Goal: Information Seeking & Learning: Find contact information

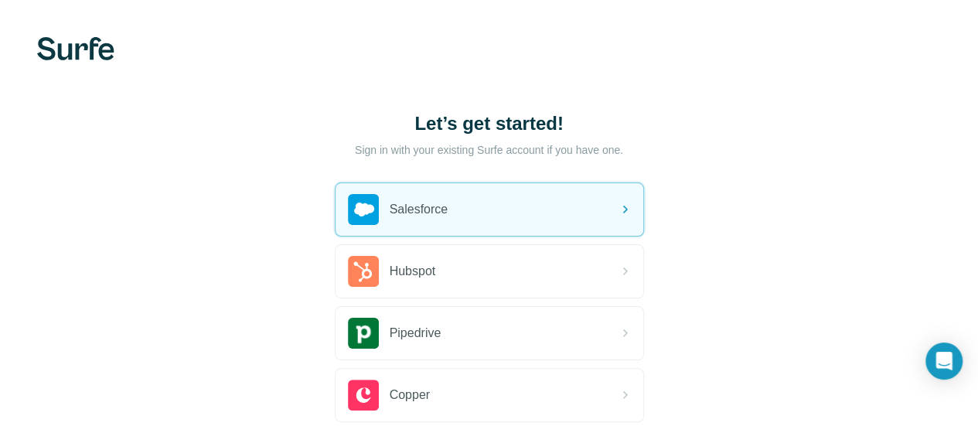
click at [335, 141] on div "Let’s get started!" at bounding box center [489, 139] width 309 height 56
click at [355, 153] on p "Sign in with your existing Surfe account if you have one." at bounding box center [489, 149] width 268 height 15
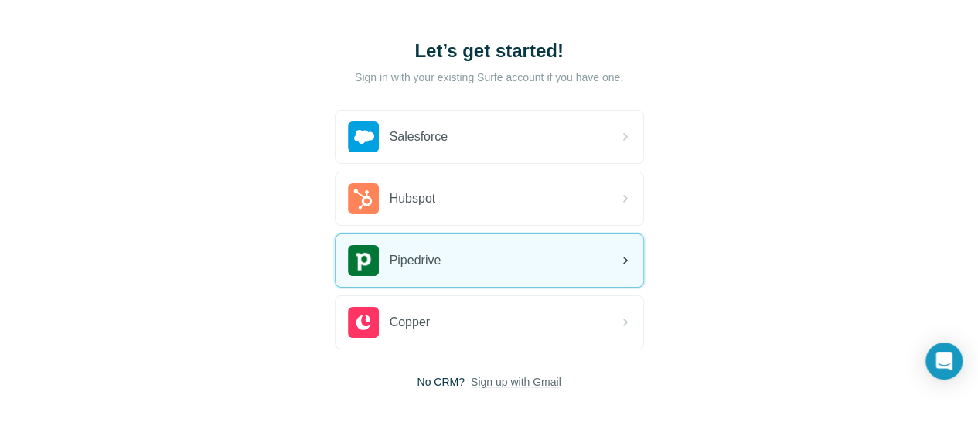
scroll to position [145, 0]
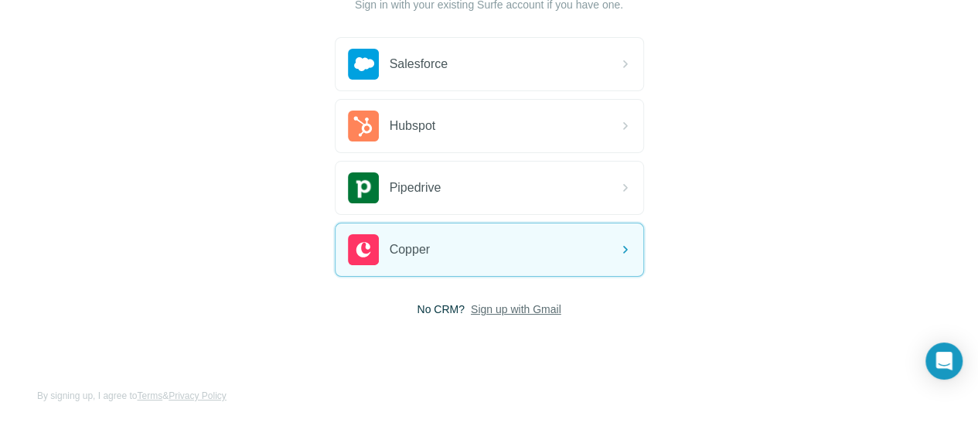
click at [471, 305] on span "Sign up with Gmail" at bounding box center [516, 309] width 90 height 15
click at [335, 353] on button "Sign up with Google" at bounding box center [489, 348] width 309 height 31
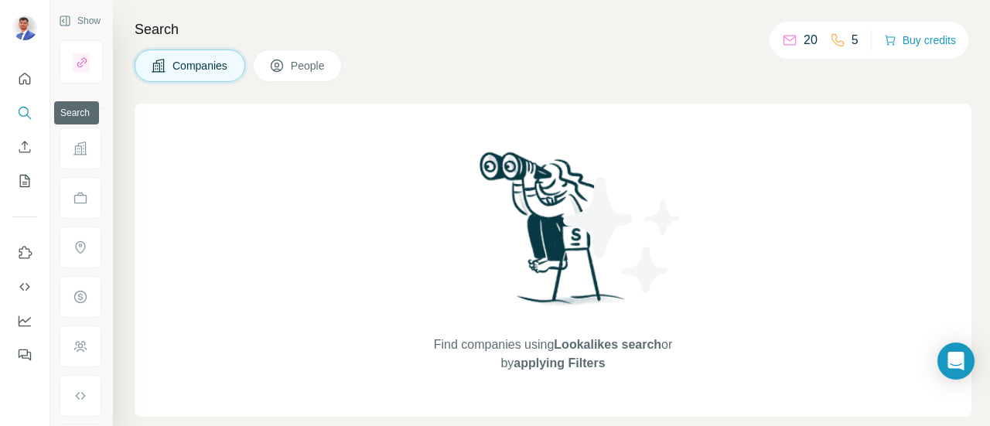
click at [28, 115] on icon "Search" at bounding box center [24, 112] width 15 height 15
click at [300, 66] on span "People" at bounding box center [309, 65] width 36 height 15
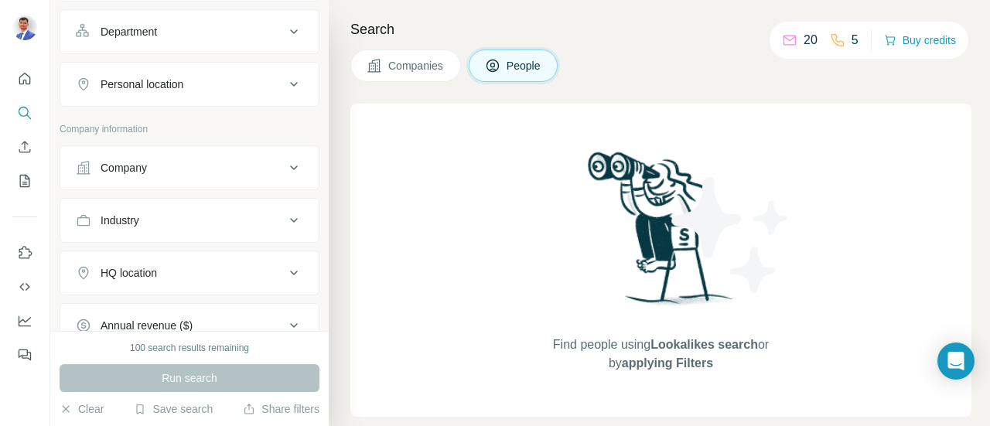
scroll to position [232, 0]
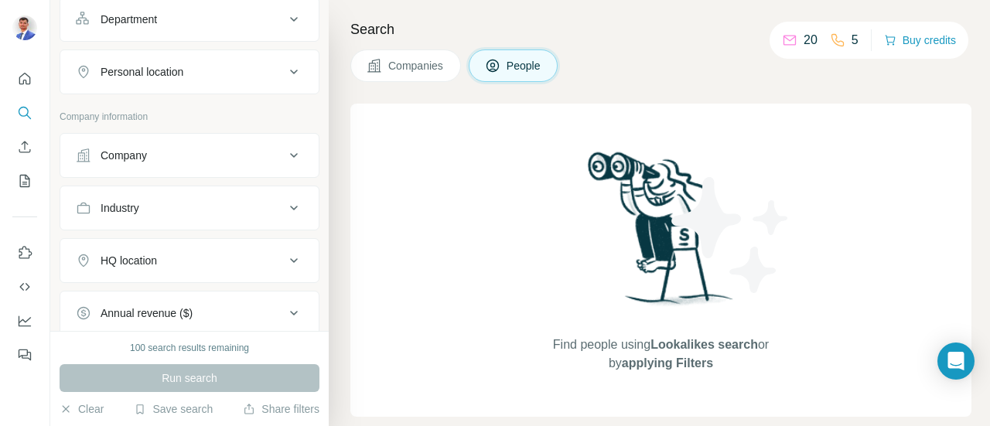
click at [290, 152] on icon at bounding box center [294, 155] width 19 height 19
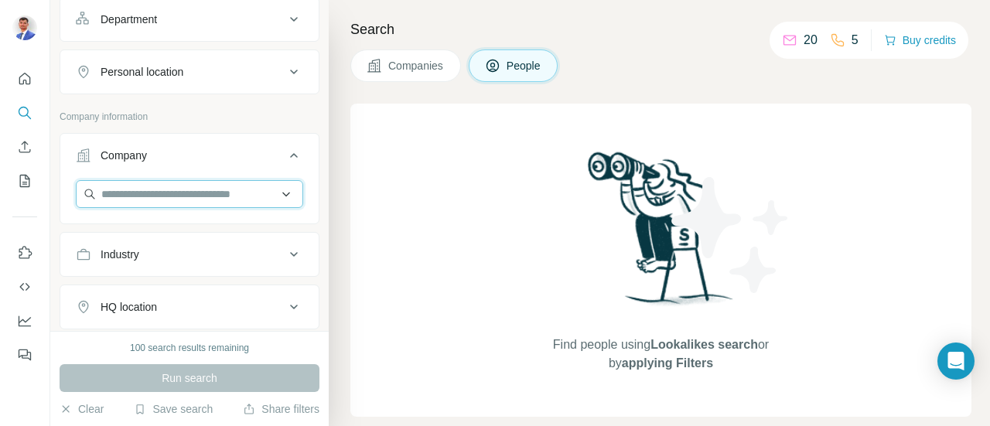
click at [217, 201] on input "text" at bounding box center [189, 194] width 227 height 28
paste input "******"
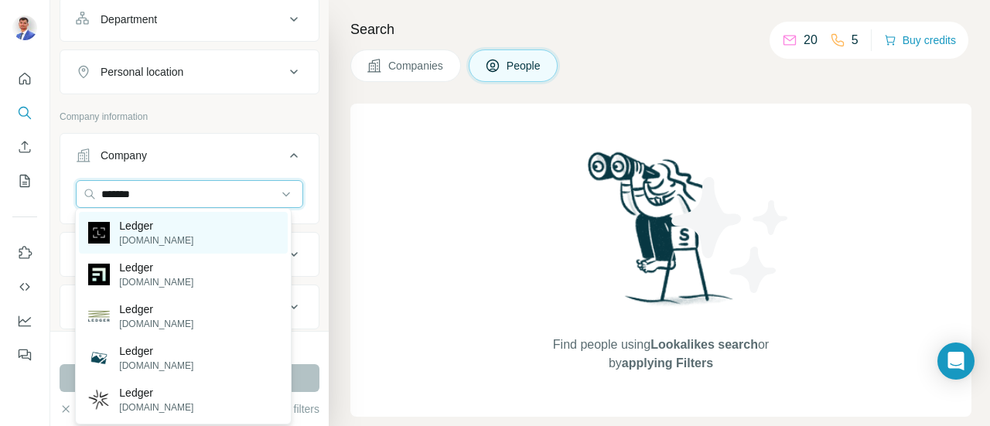
type input "******"
click at [189, 238] on div "Ledger ledger.com" at bounding box center [183, 233] width 208 height 42
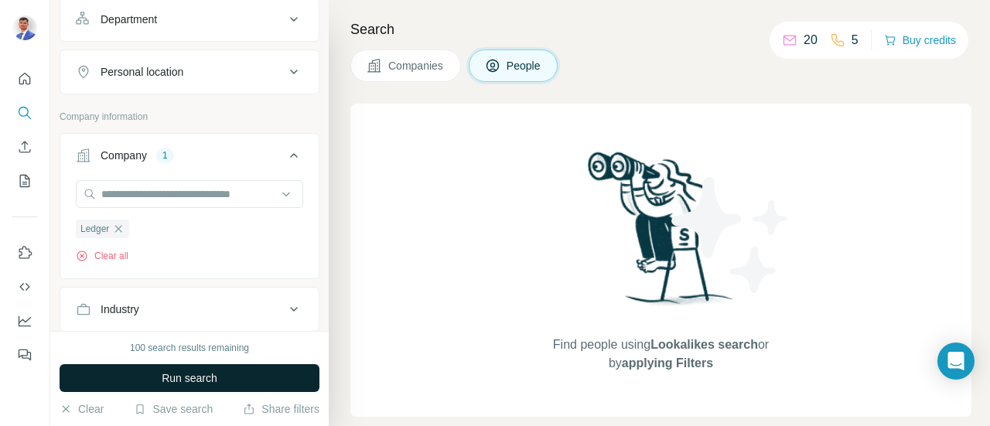
click at [276, 382] on button "Run search" at bounding box center [190, 378] width 260 height 28
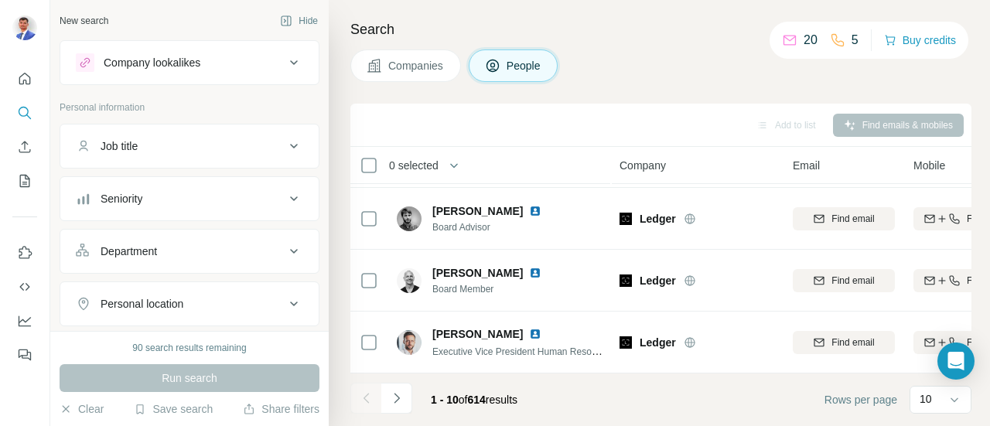
click at [286, 142] on icon at bounding box center [294, 146] width 19 height 19
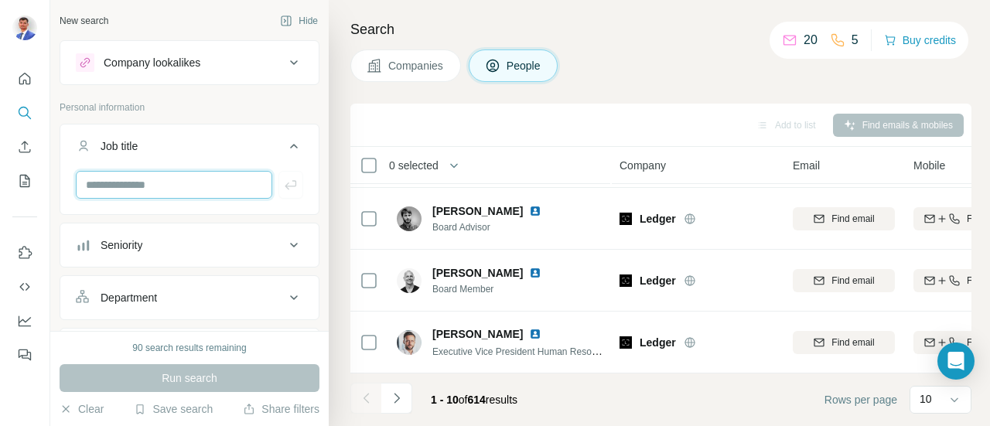
click at [181, 185] on input "text" at bounding box center [174, 185] width 196 height 28
type input "*****"
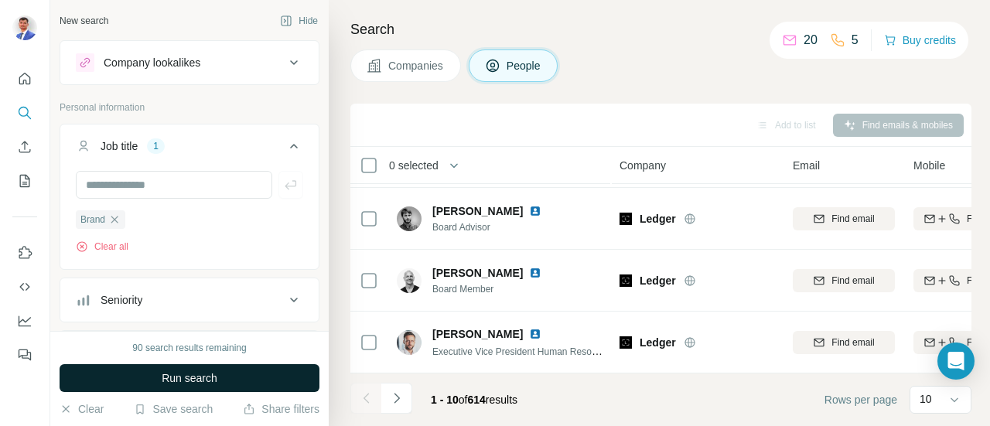
click at [217, 373] on span "Run search" at bounding box center [190, 377] width 56 height 15
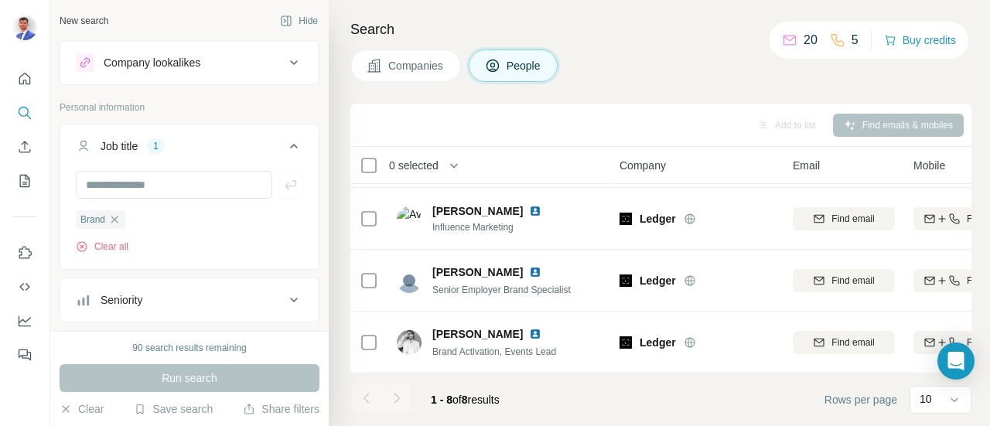
scroll to position [312, 0]
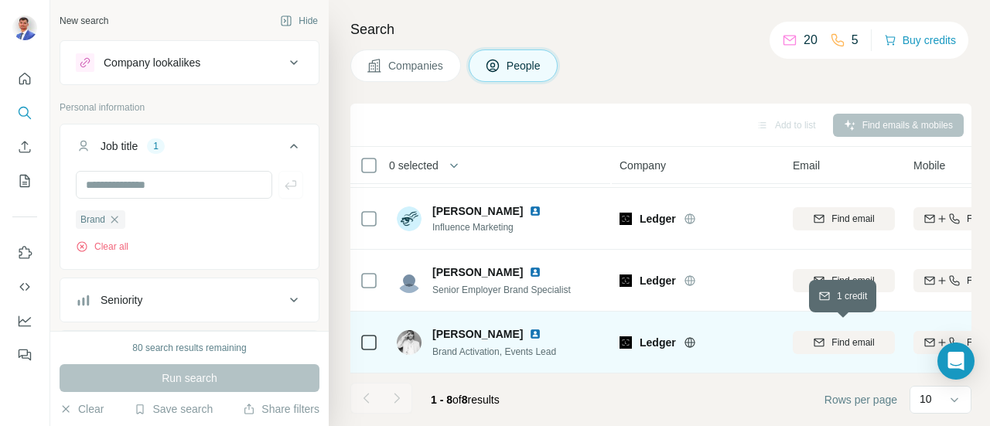
click at [855, 336] on span "Find email" at bounding box center [852, 343] width 43 height 14
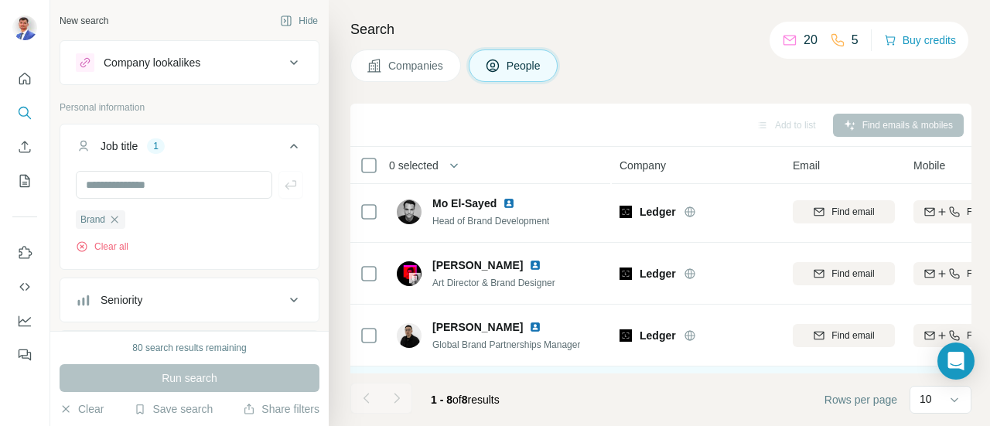
scroll to position [3, 0]
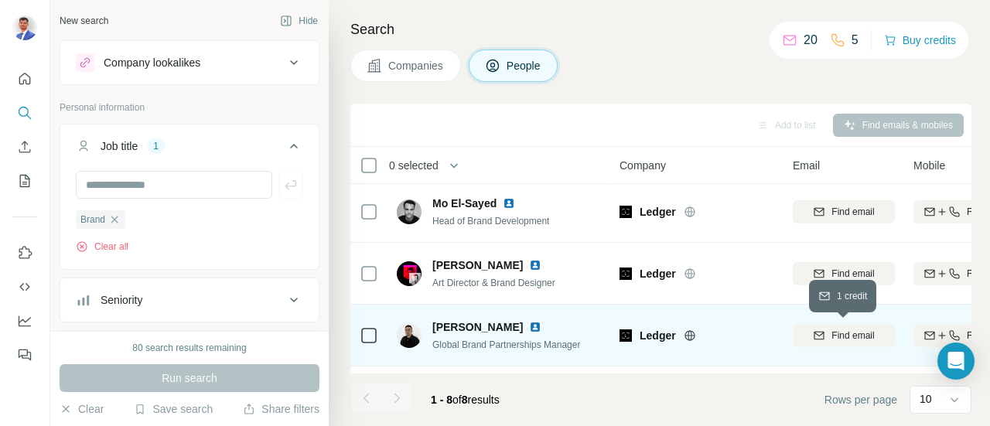
click at [849, 339] on span "Find email" at bounding box center [852, 336] width 43 height 14
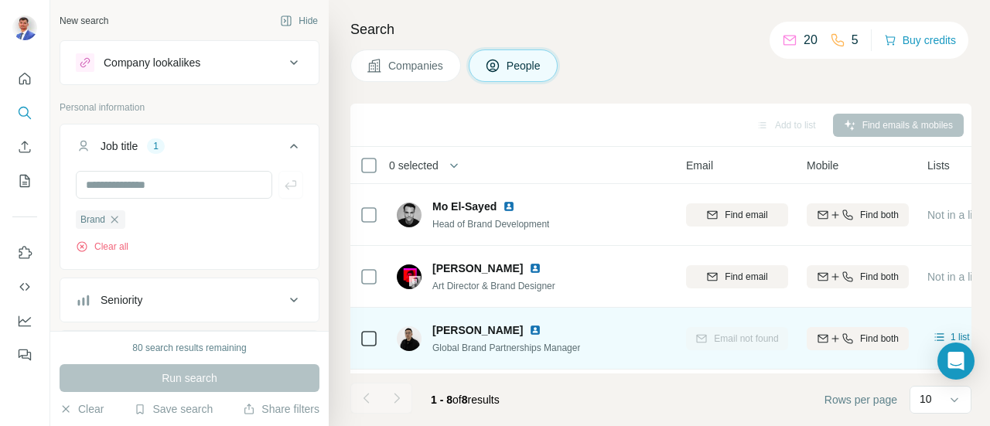
scroll to position [0, 107]
click at [158, 179] on input "text" at bounding box center [174, 185] width 196 height 28
click at [116, 213] on icon "button" at bounding box center [114, 219] width 12 height 12
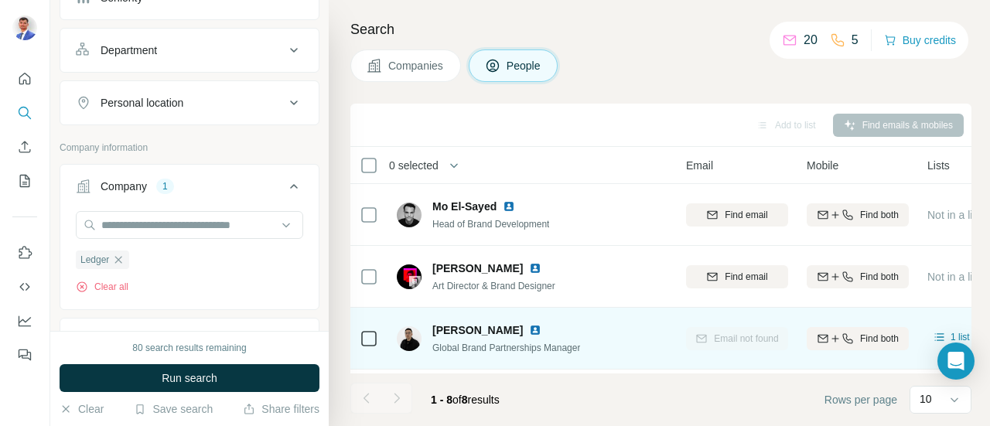
scroll to position [387, 0]
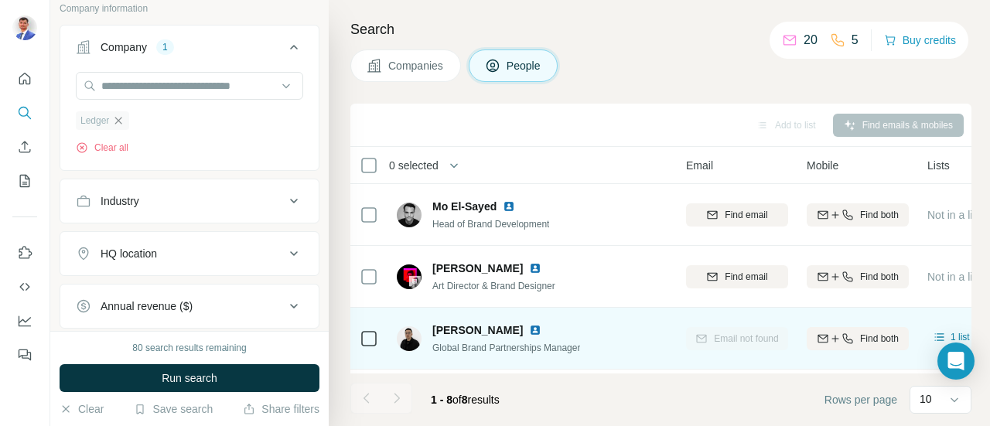
click at [118, 117] on icon "button" at bounding box center [118, 120] width 12 height 12
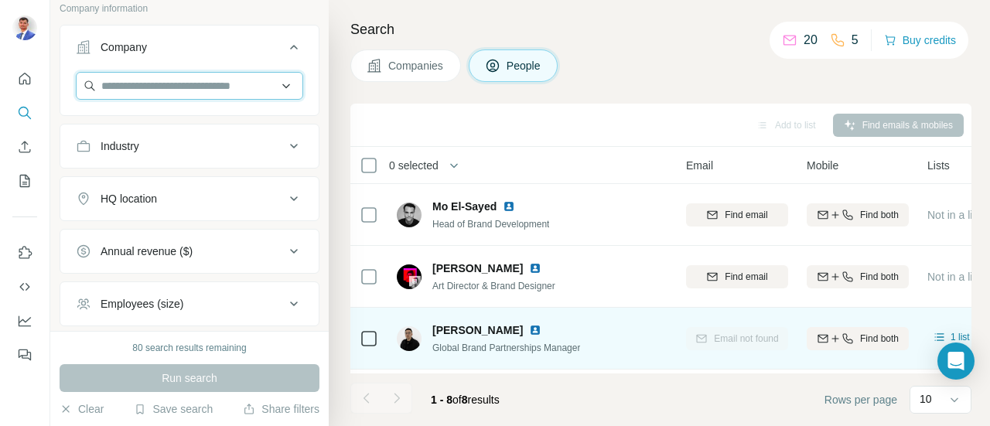
click at [153, 89] on input "text" at bounding box center [189, 86] width 227 height 28
paste input "*****"
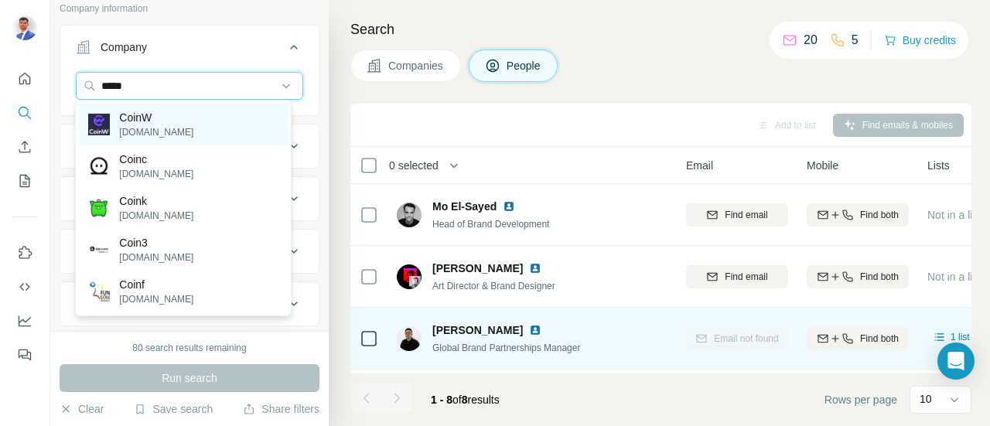
type input "*****"
click at [198, 133] on div "CoinW coinw.com" at bounding box center [183, 125] width 208 height 42
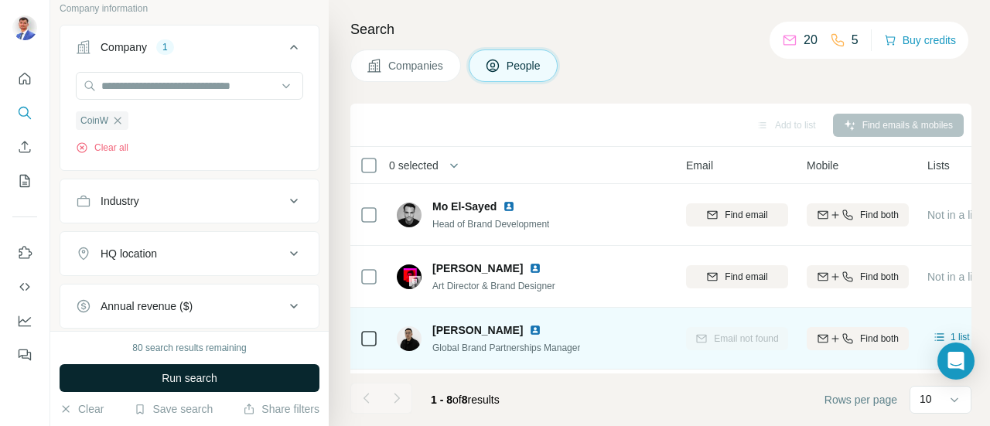
click at [232, 374] on button "Run search" at bounding box center [190, 378] width 260 height 28
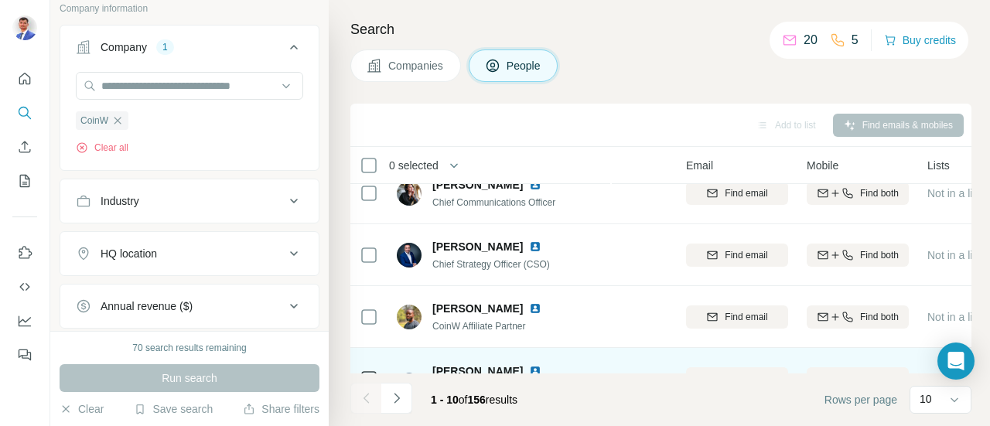
scroll to position [0, 107]
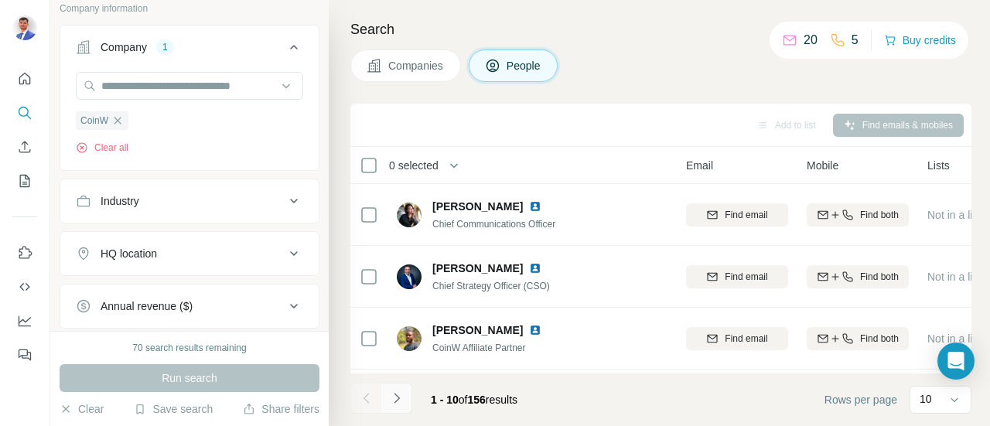
click at [393, 391] on icon "Navigate to next page" at bounding box center [396, 398] width 15 height 15
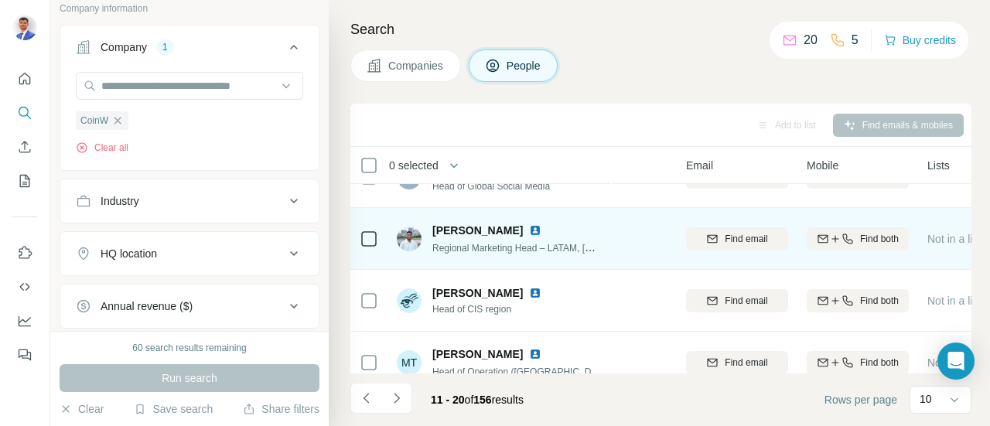
scroll to position [309, 107]
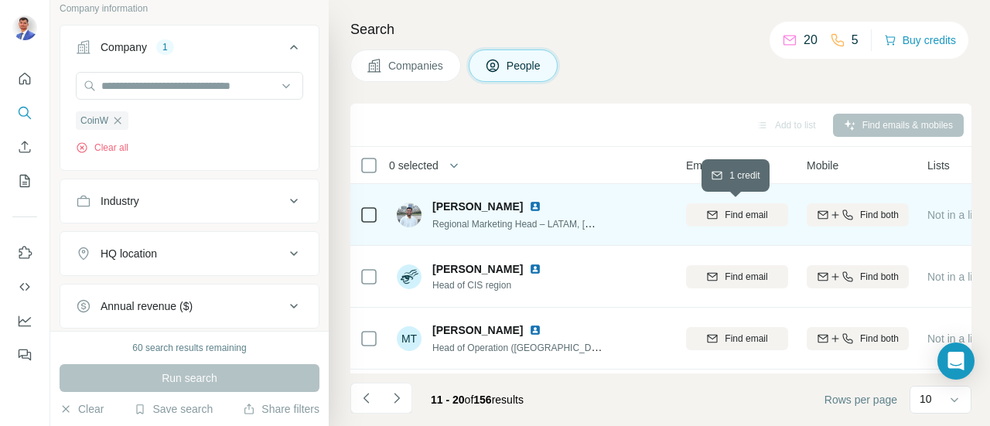
click at [741, 213] on span "Find email" at bounding box center [746, 215] width 43 height 14
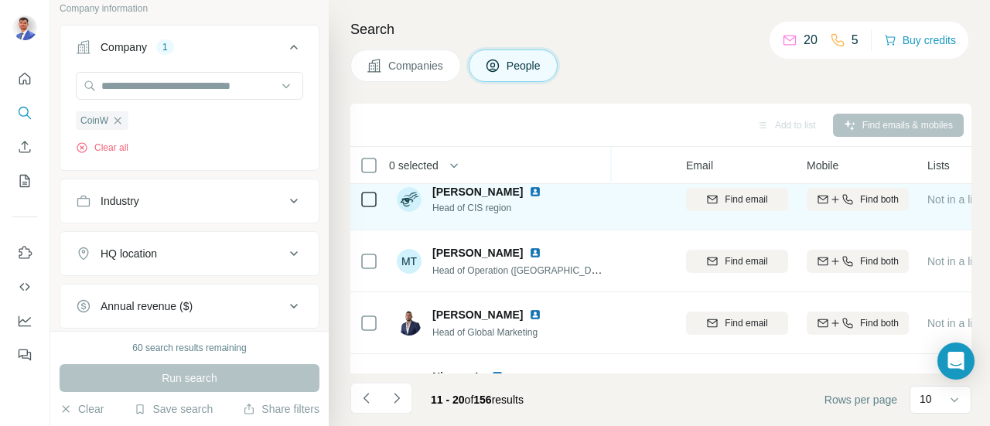
scroll to position [436, 107]
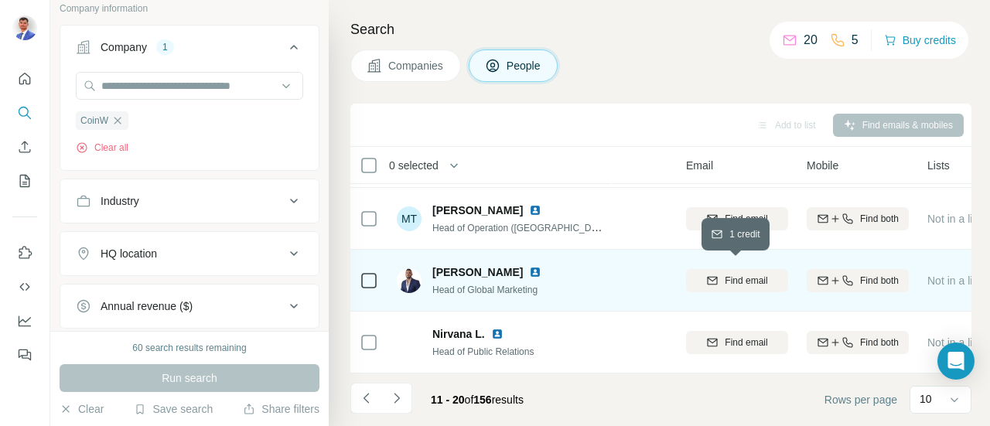
click at [730, 274] on span "Find email" at bounding box center [746, 281] width 43 height 14
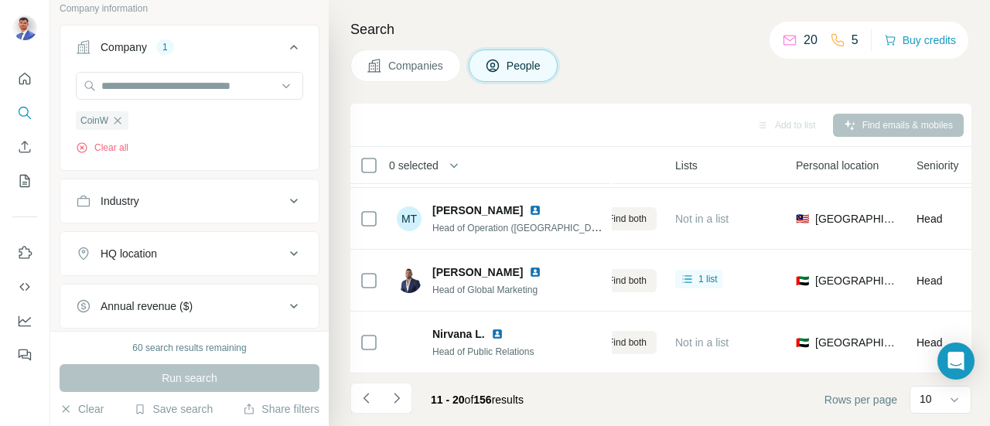
scroll to position [436, 356]
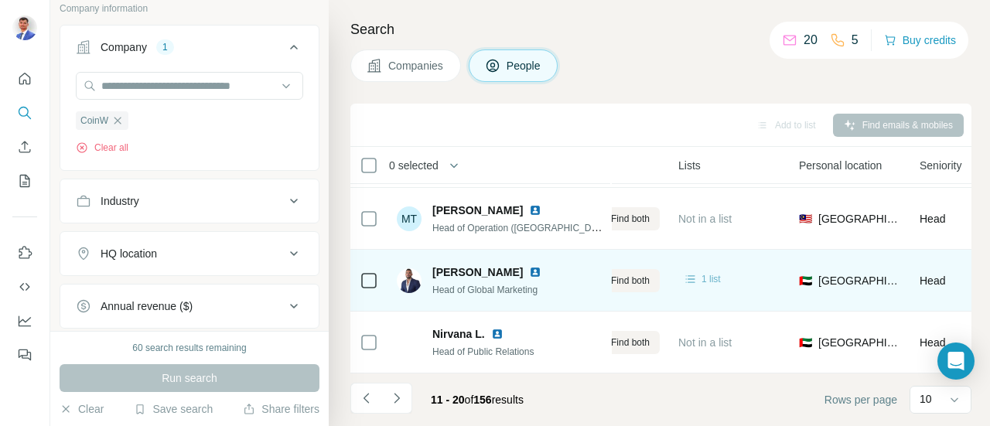
click at [713, 275] on span "1 list" at bounding box center [710, 279] width 19 height 14
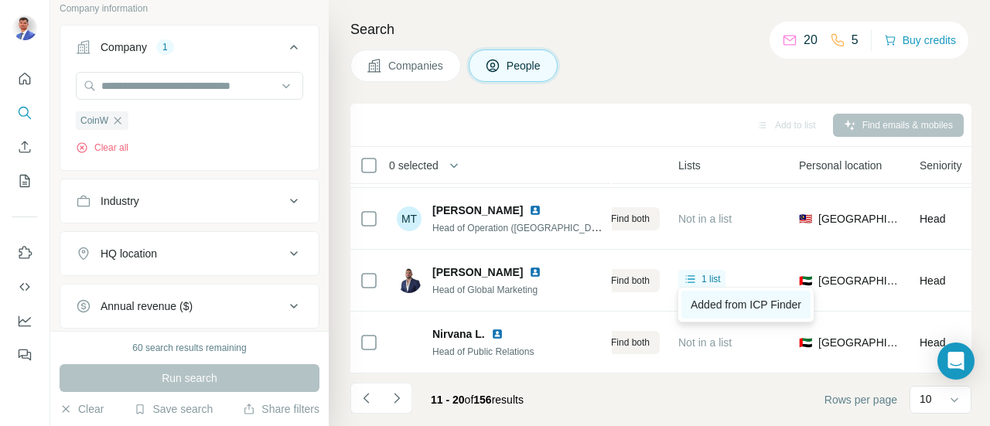
click at [742, 302] on span "Added from ICP Finder" at bounding box center [746, 305] width 111 height 12
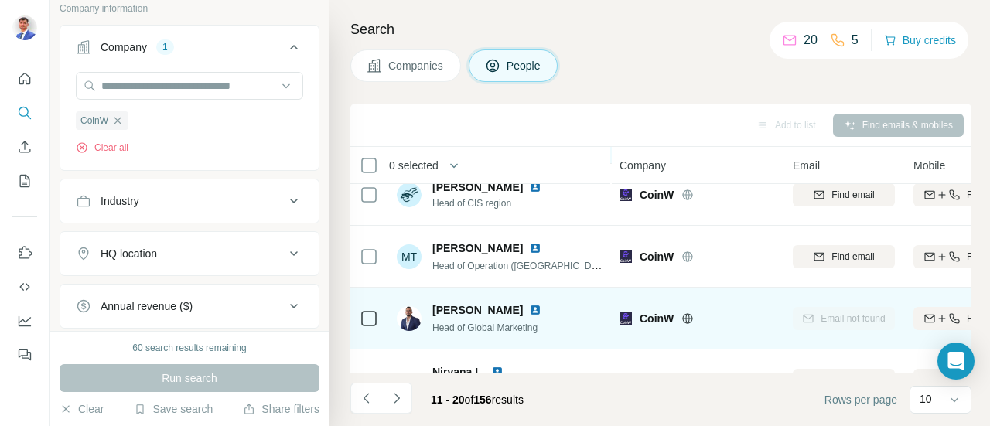
scroll to position [436, 0]
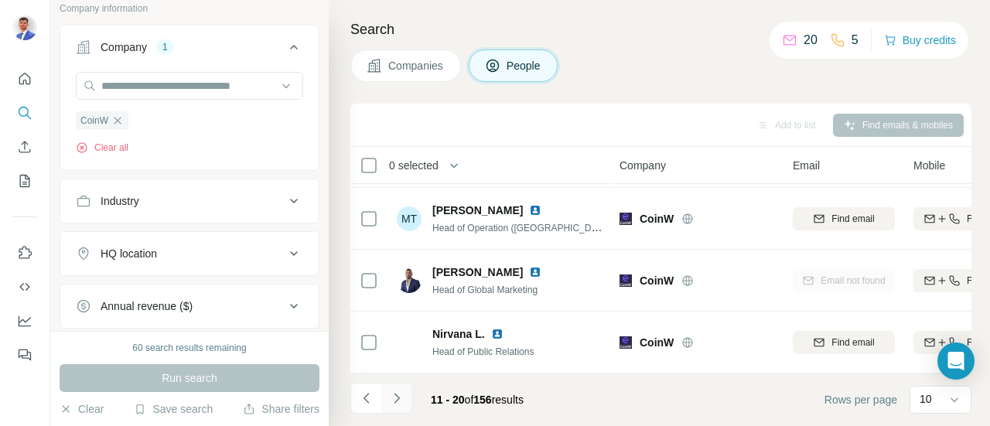
click at [401, 393] on icon "Navigate to next page" at bounding box center [396, 398] width 15 height 15
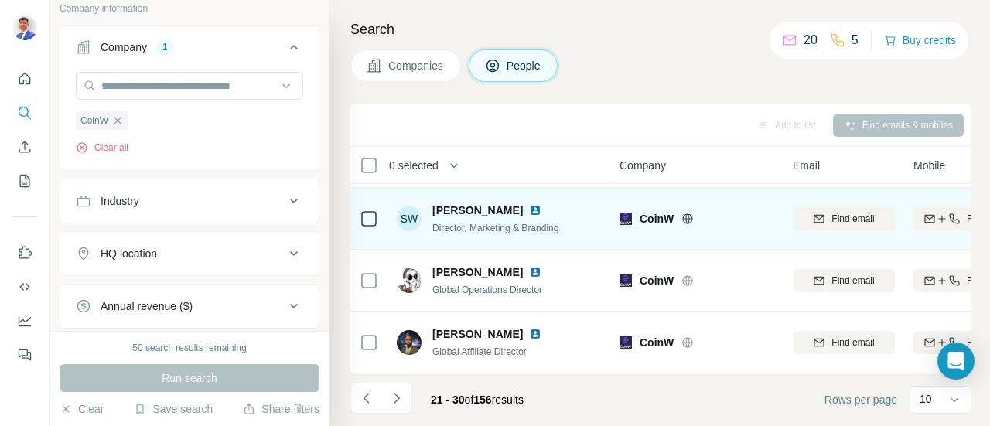
click at [529, 204] on img at bounding box center [535, 210] width 12 height 12
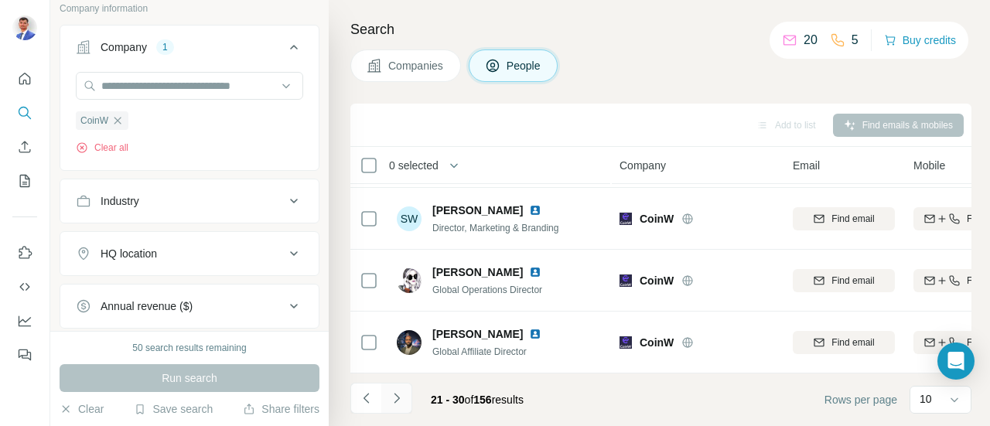
click at [399, 398] on icon "Navigate to next page" at bounding box center [396, 398] width 5 height 10
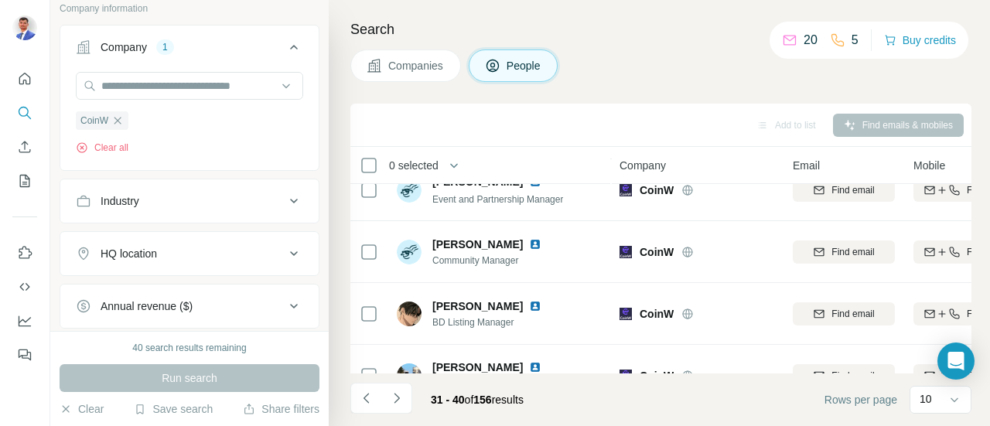
scroll to position [204, 0]
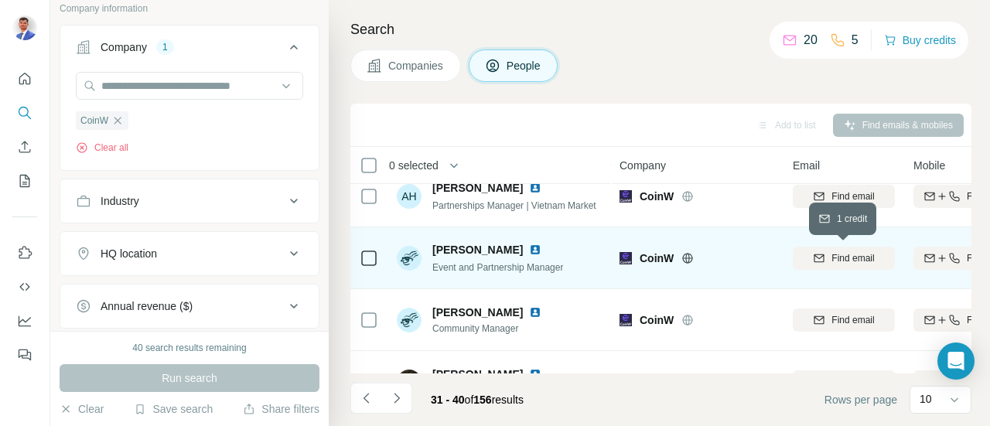
click at [831, 252] on span "Find email" at bounding box center [852, 258] width 43 height 14
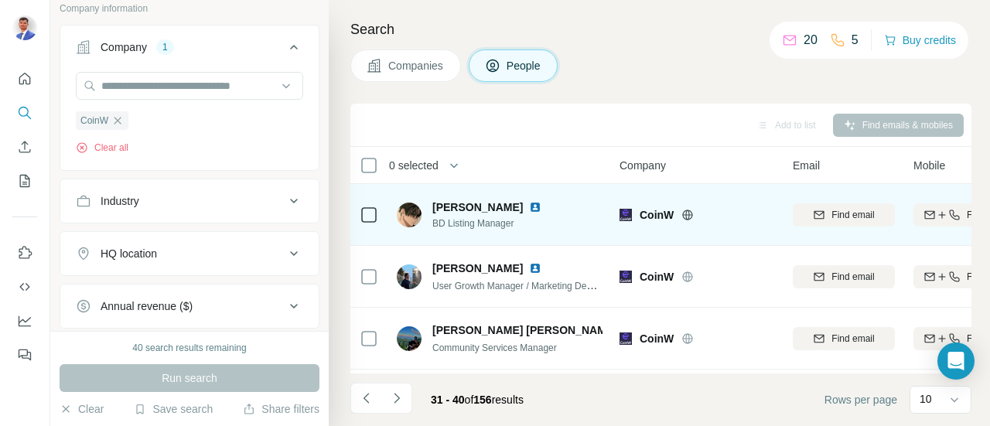
scroll to position [436, 0]
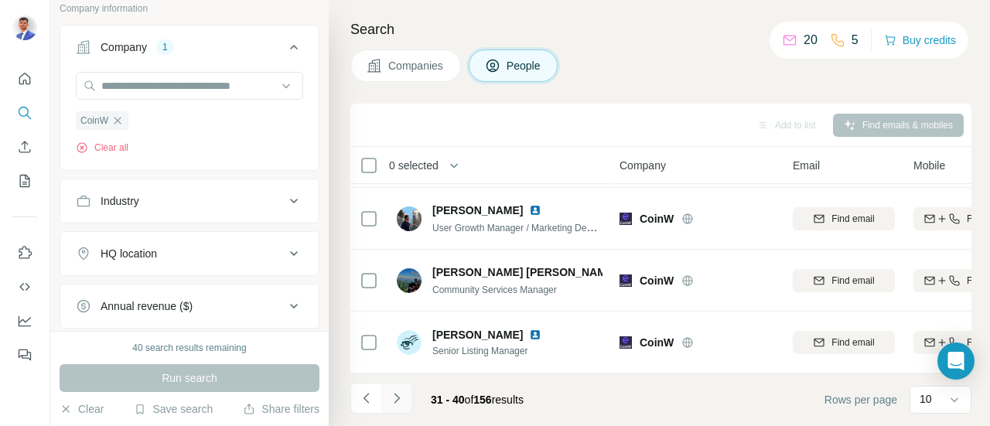
click at [404, 397] on button "Navigate to next page" at bounding box center [396, 398] width 31 height 31
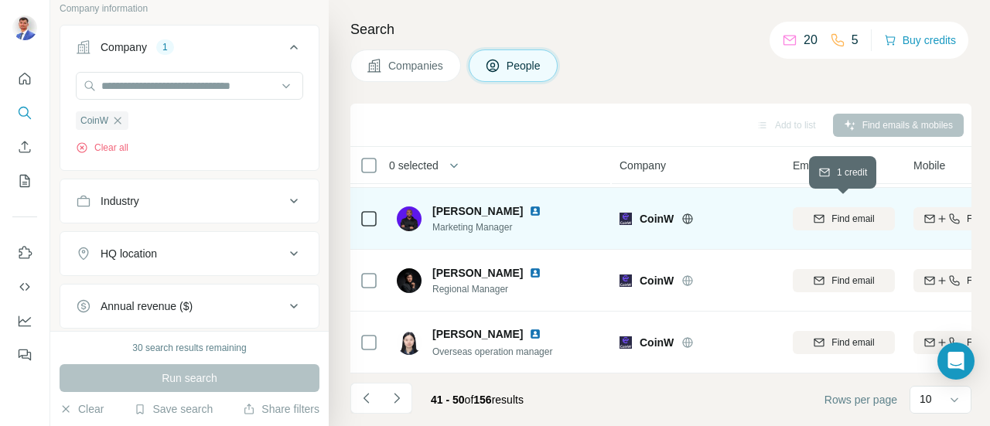
click at [835, 215] on span "Find email" at bounding box center [852, 219] width 43 height 14
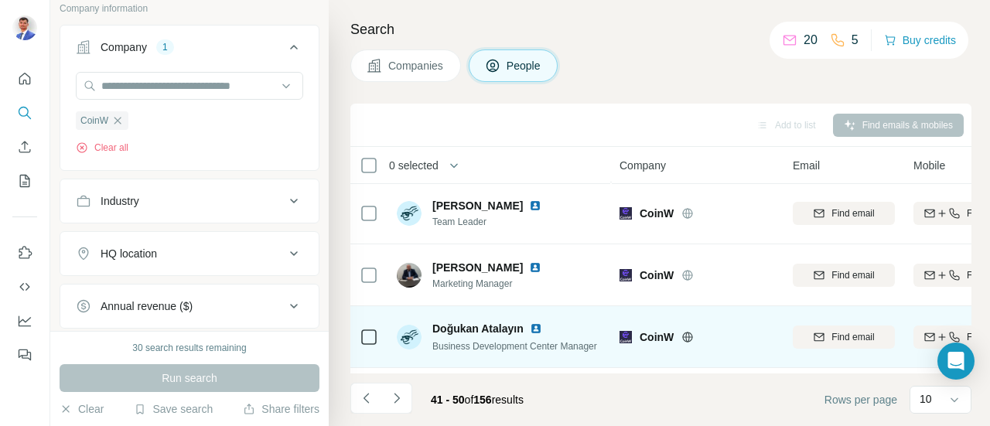
scroll to position [0, 0]
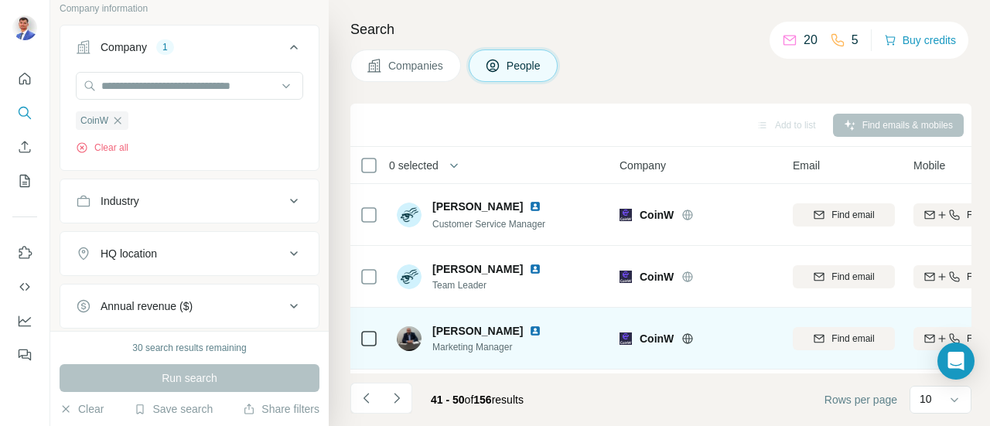
click at [529, 327] on img at bounding box center [535, 331] width 12 height 12
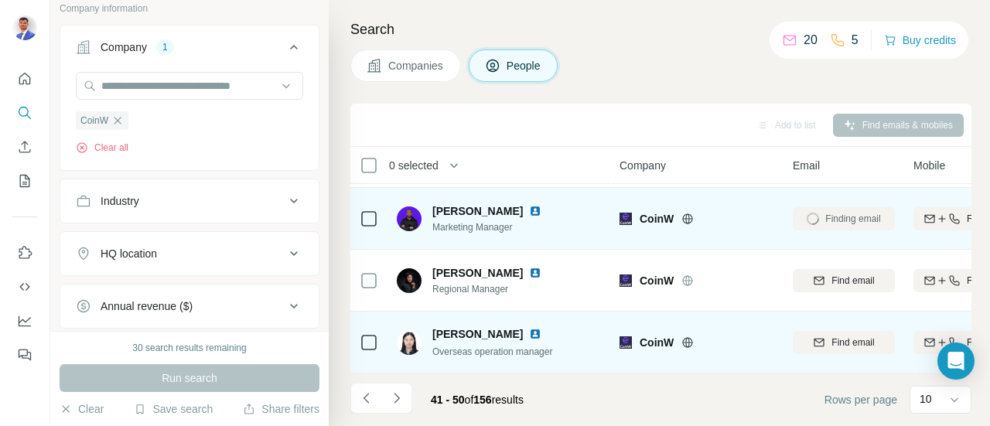
scroll to position [436, 0]
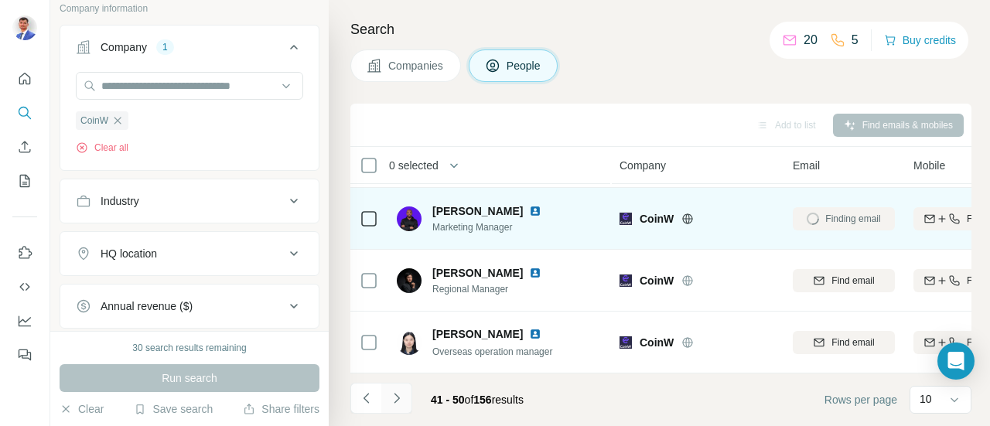
click at [401, 399] on icon "Navigate to next page" at bounding box center [396, 398] width 15 height 15
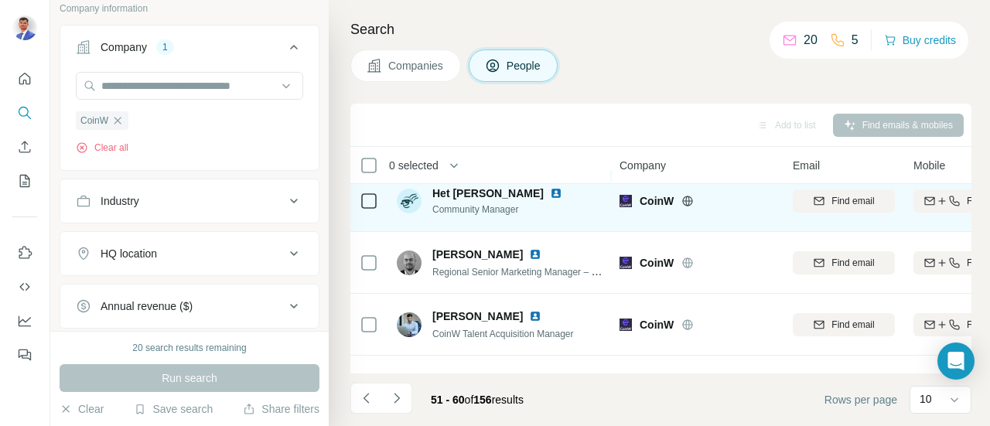
scroll to position [0, 0]
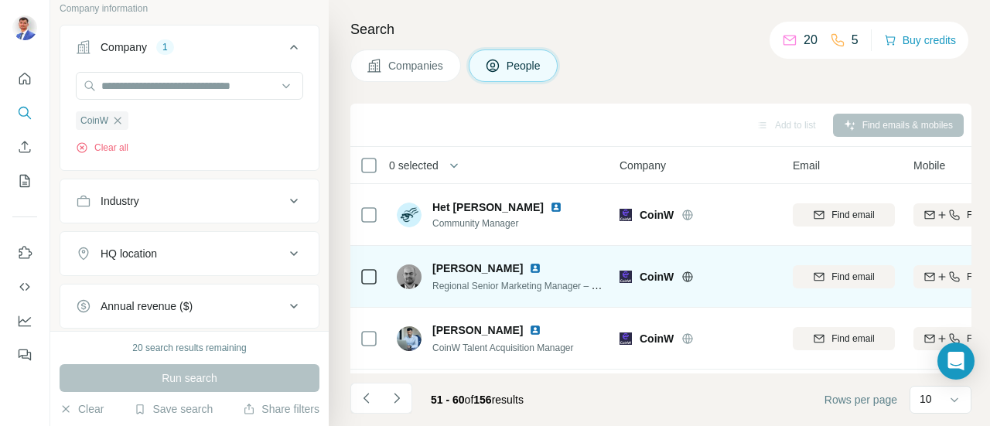
click at [529, 264] on img at bounding box center [535, 268] width 12 height 12
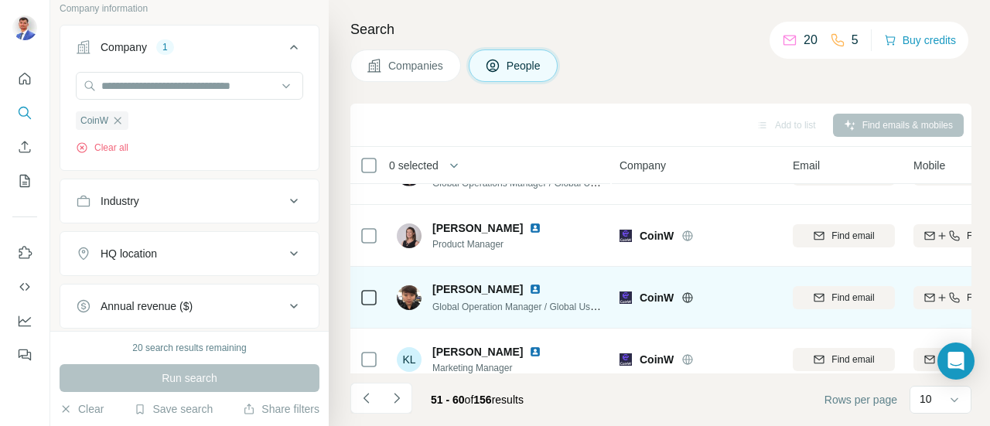
scroll to position [436, 0]
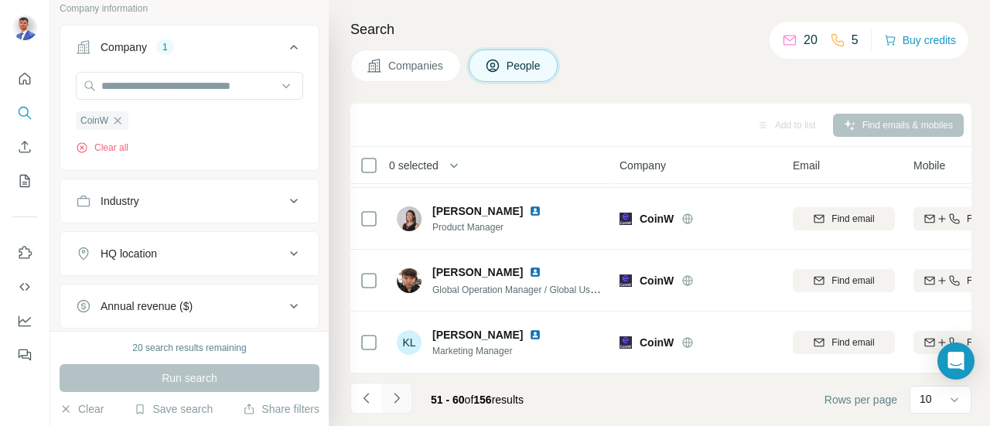
click at [402, 397] on icon "Navigate to next page" at bounding box center [396, 398] width 15 height 15
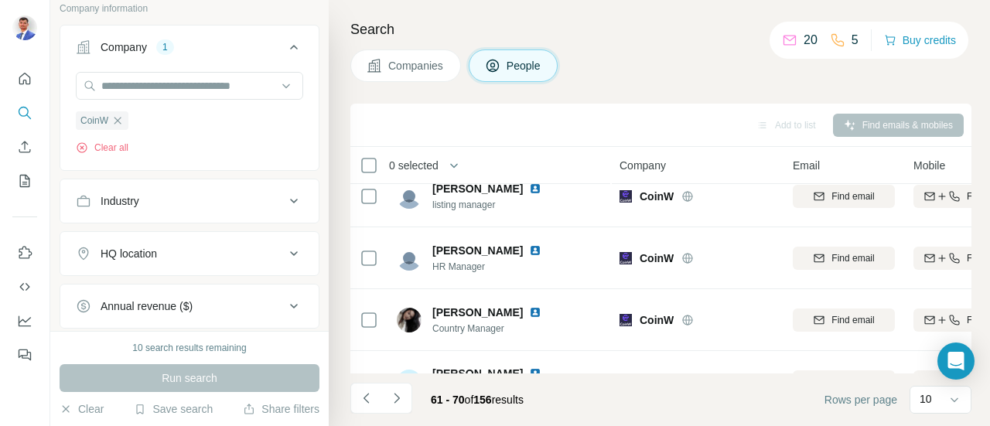
scroll to position [0, 0]
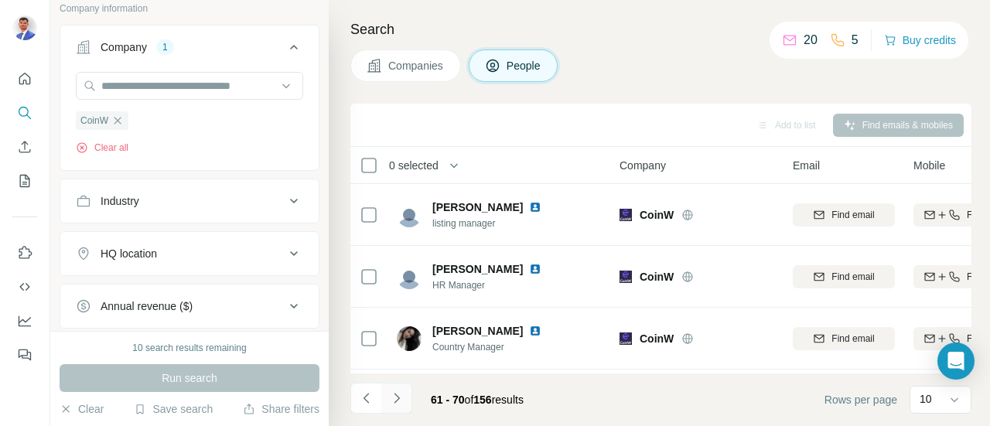
click at [402, 402] on icon "Navigate to next page" at bounding box center [396, 398] width 15 height 15
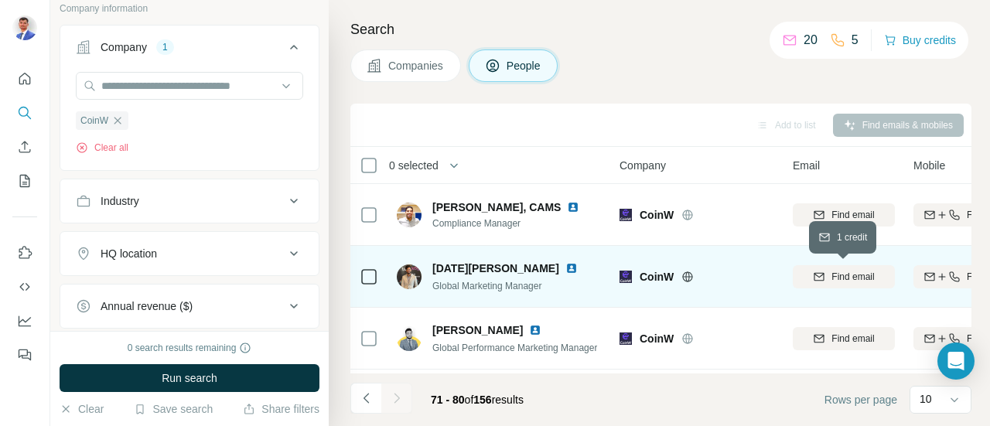
click at [841, 281] on span "Find email" at bounding box center [852, 277] width 43 height 14
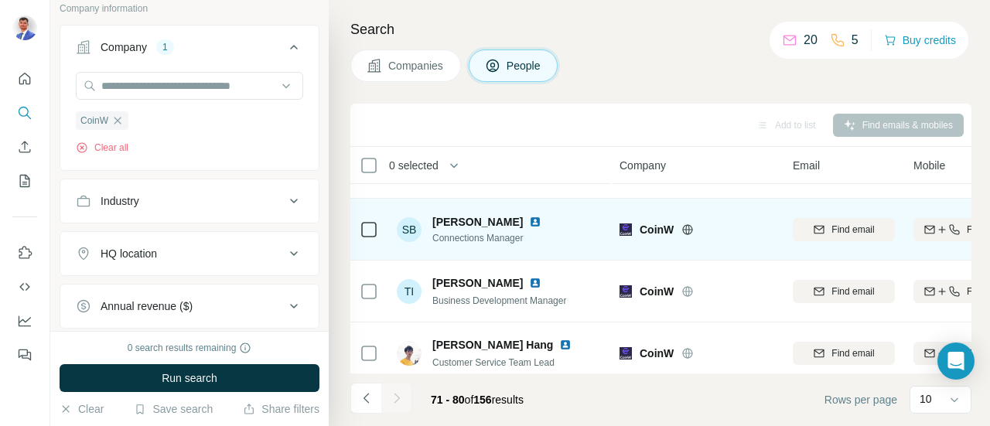
scroll to position [436, 0]
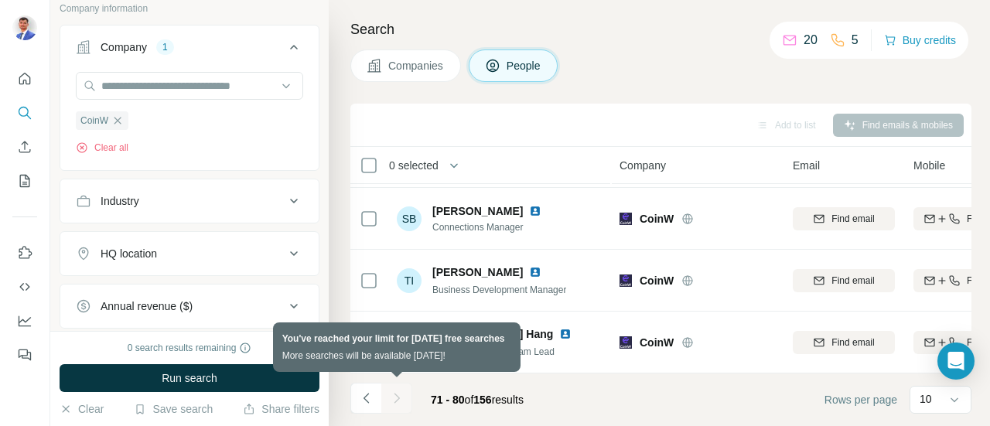
click at [401, 399] on div at bounding box center [396, 398] width 31 height 31
click at [402, 399] on div at bounding box center [396, 398] width 31 height 31
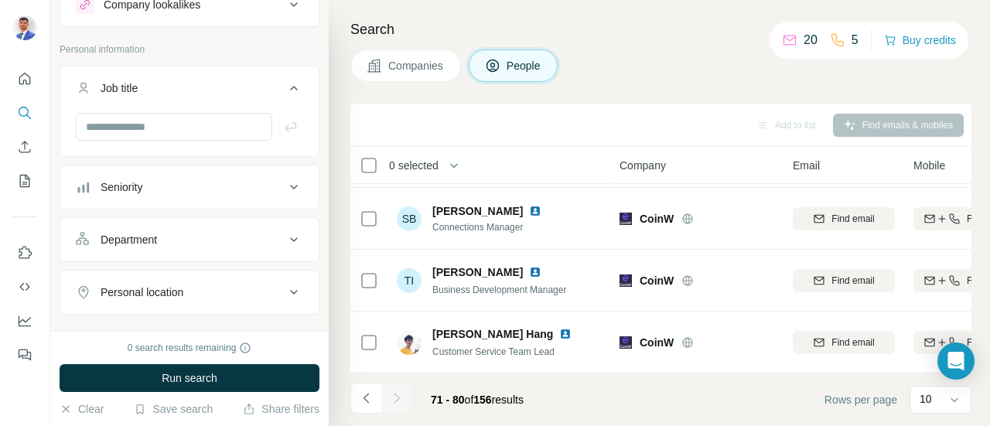
scroll to position [0, 0]
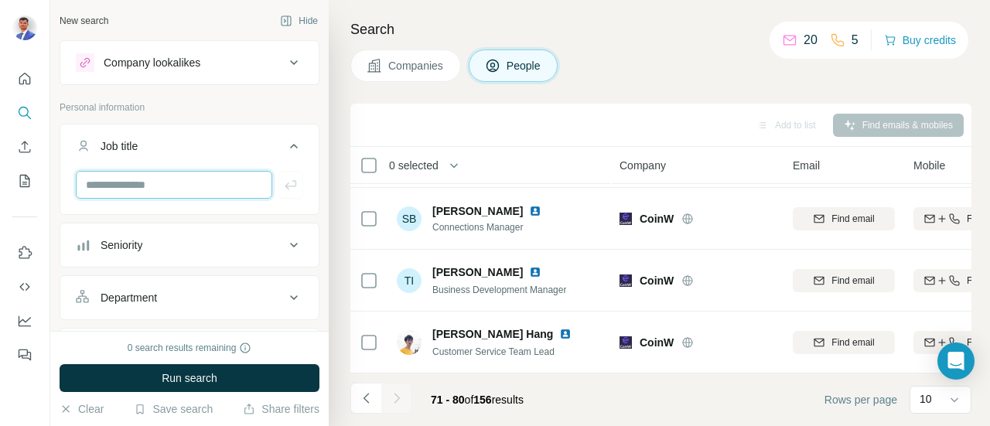
click at [172, 185] on input "text" at bounding box center [174, 185] width 196 height 28
type input "*********"
type input "*****"
type input "*******"
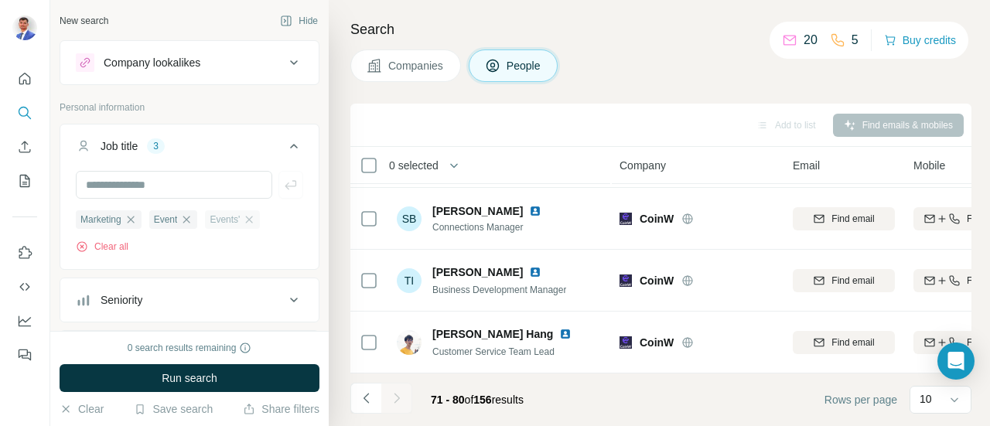
click at [260, 214] on div "Events'" at bounding box center [232, 219] width 55 height 19
click at [207, 178] on input "text" at bounding box center [174, 185] width 196 height 28
click at [255, 222] on icon "button" at bounding box center [249, 219] width 12 height 12
click at [206, 178] on input "text" at bounding box center [174, 185] width 196 height 28
type input "******"
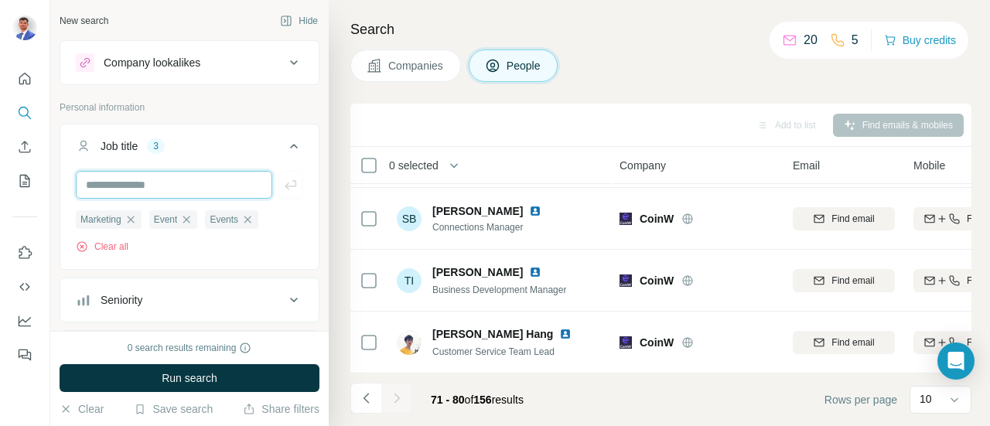
click at [159, 176] on input "text" at bounding box center [174, 185] width 196 height 28
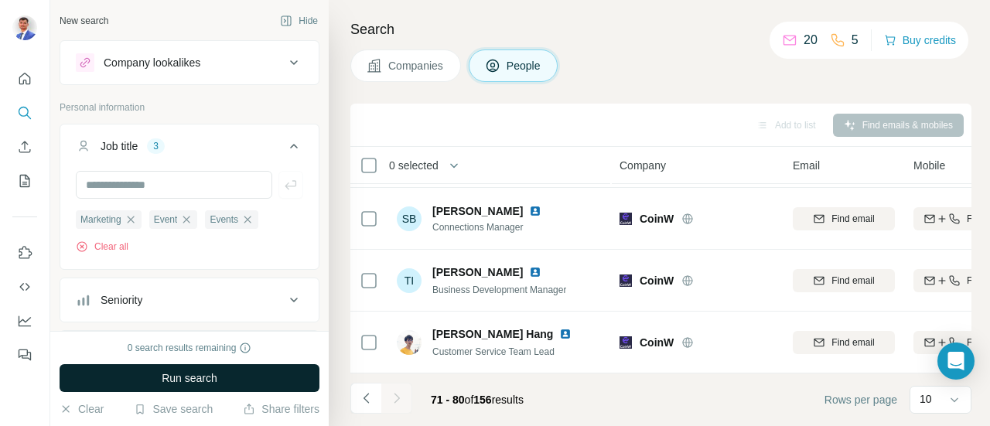
click at [264, 374] on button "Run search" at bounding box center [190, 378] width 260 height 28
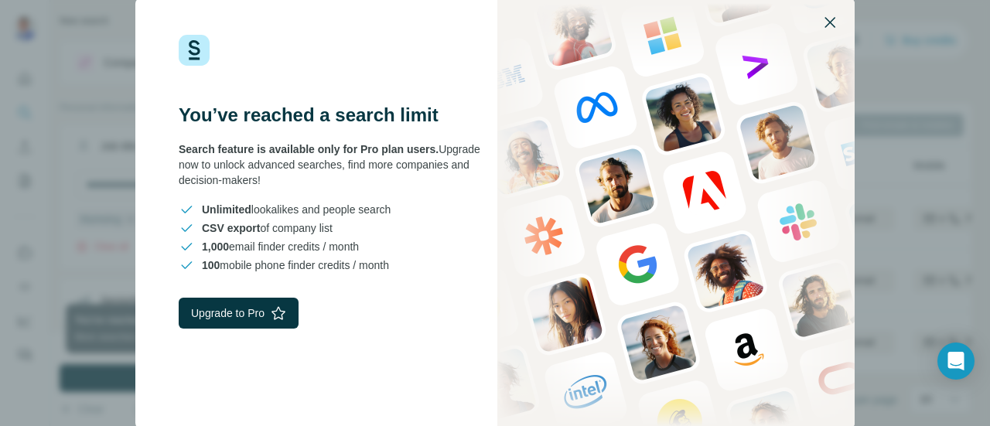
click at [831, 21] on icon "button" at bounding box center [829, 22] width 11 height 11
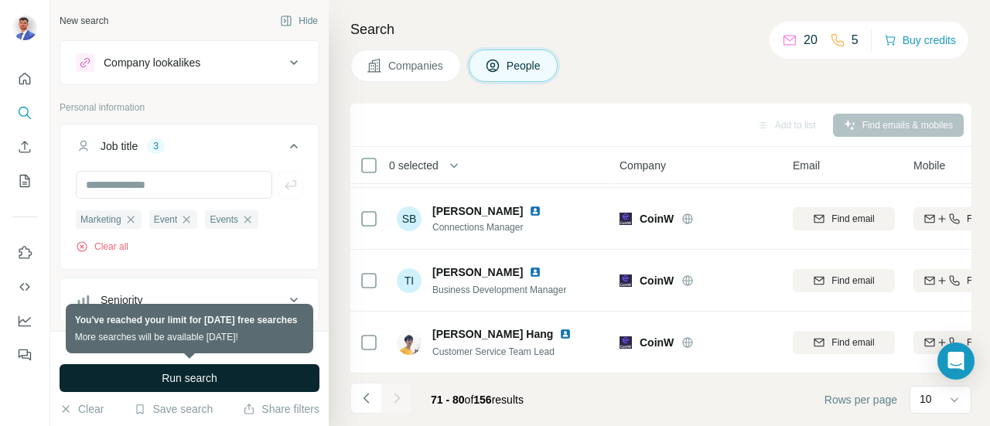
click at [244, 383] on button "Run search" at bounding box center [190, 378] width 260 height 28
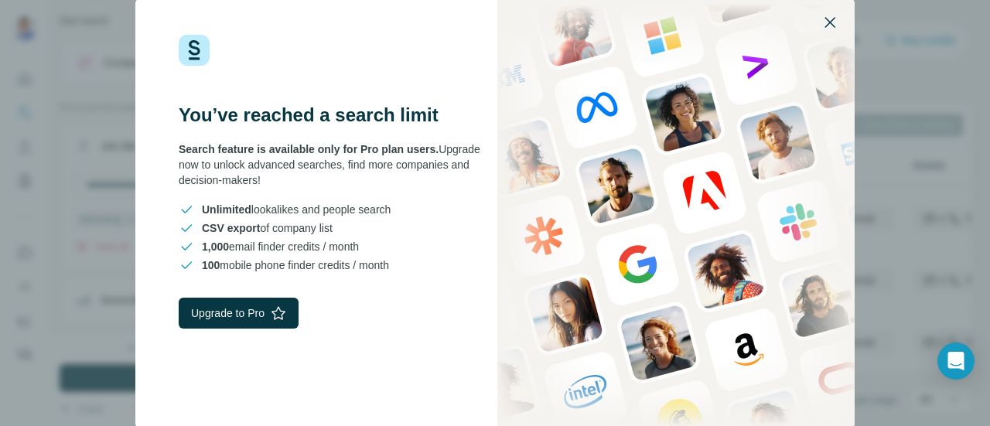
click at [825, 26] on icon "button" at bounding box center [830, 22] width 19 height 19
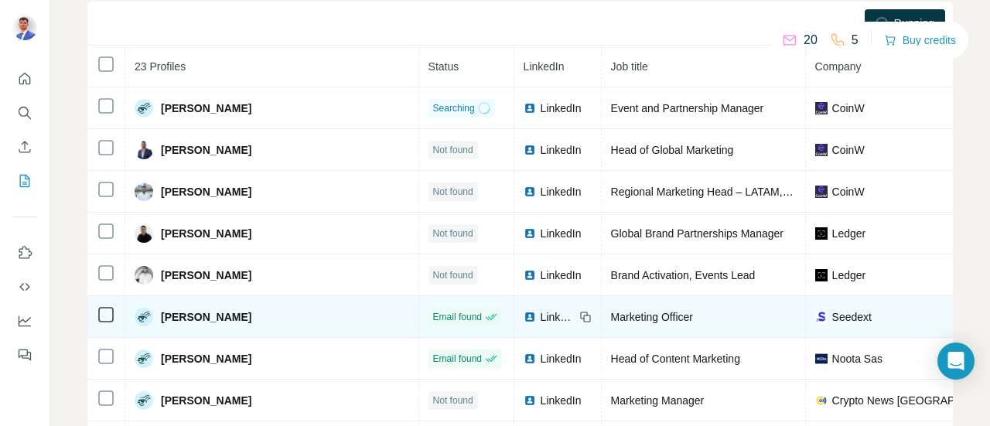
scroll to position [165, 0]
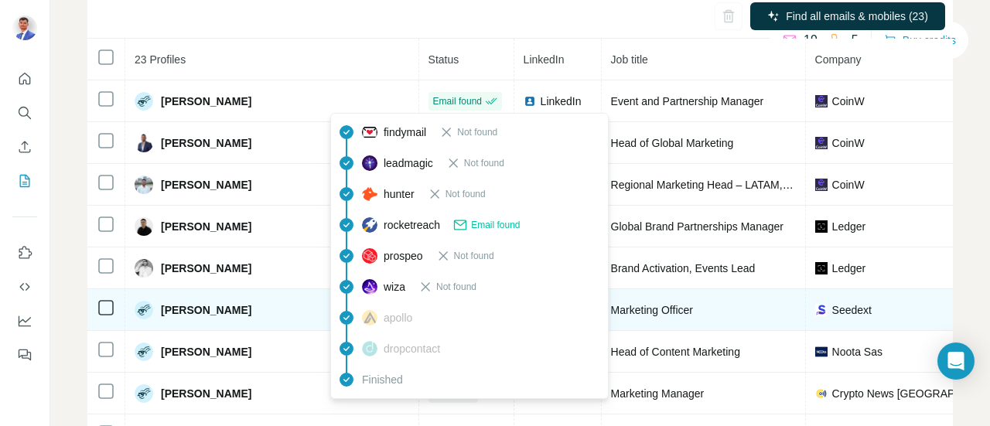
click at [501, 224] on span "Email found" at bounding box center [495, 225] width 49 height 14
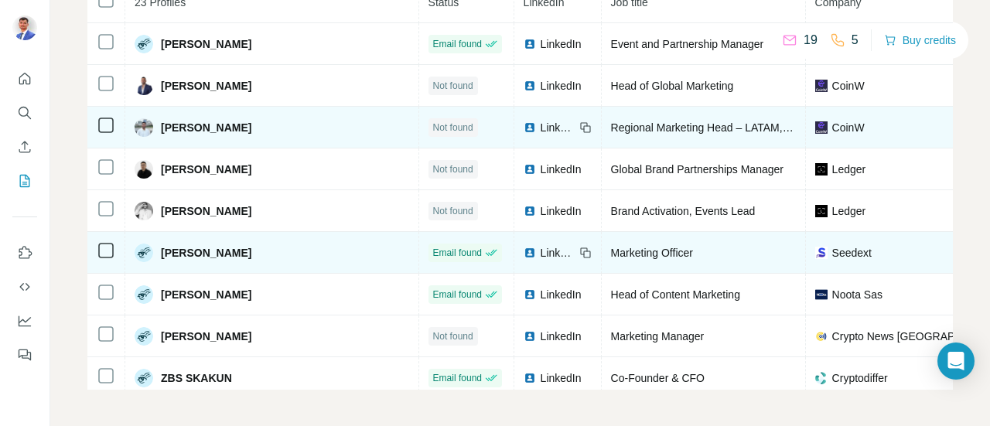
scroll to position [0, 0]
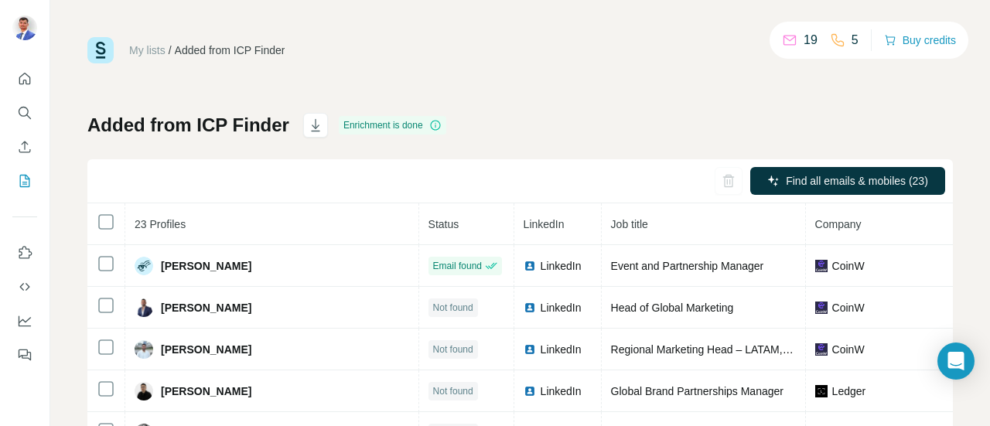
click at [605, 141] on div "Added from ICP Finder Enrichment is done Find all emails & mobiles (23) 23 Prof…" at bounding box center [519, 362] width 865 height 499
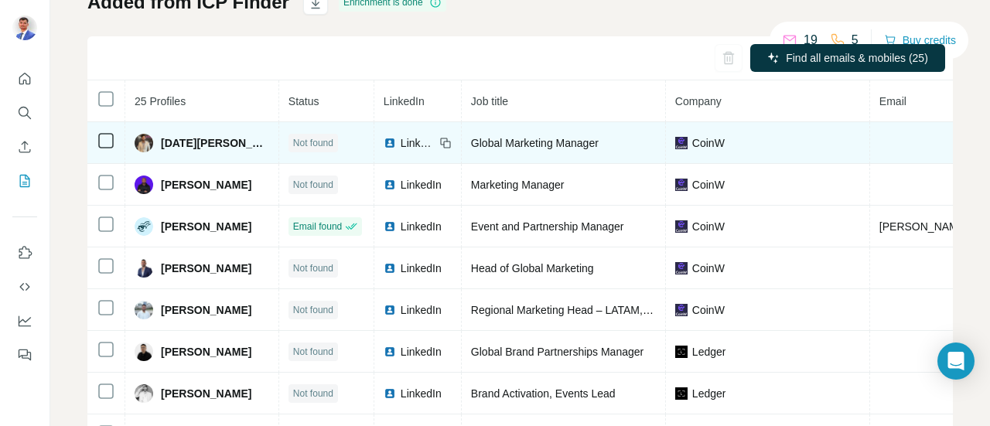
scroll to position [67, 0]
